Goal: Information Seeking & Learning: Learn about a topic

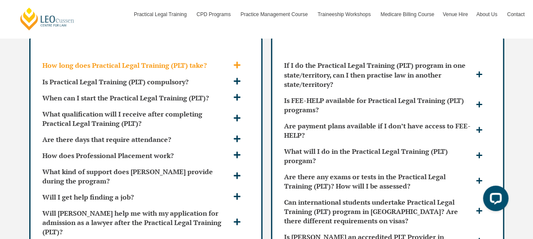
scroll to position [2325, 0]
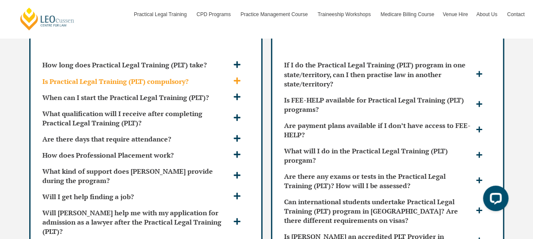
click at [238, 73] on div "Is Practical Legal Training (PLT) compulsory?" at bounding box center [146, 81] width 214 height 16
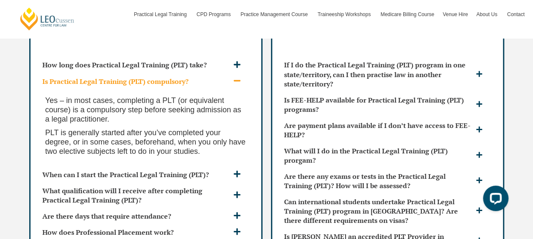
click at [241, 77] on span at bounding box center [238, 81] width 14 height 9
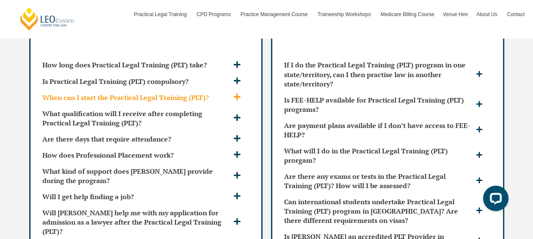
click at [241, 93] on span at bounding box center [238, 97] width 14 height 9
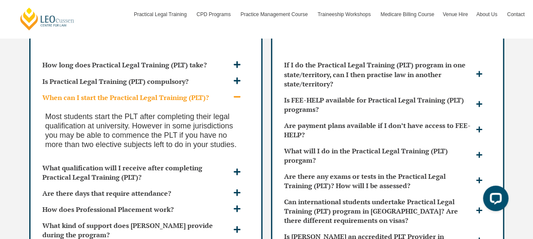
click at [241, 93] on icon at bounding box center [237, 97] width 8 height 8
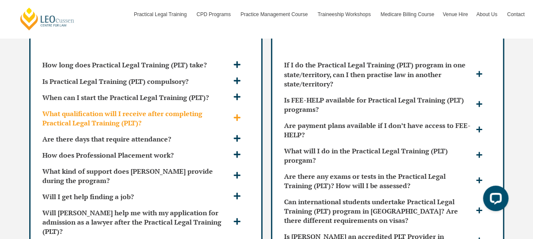
click at [244, 105] on div "What qualification will I receive after completing Practical Legal Training (PL…" at bounding box center [146, 117] width 214 height 25
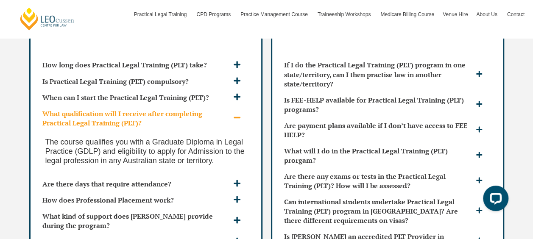
click at [244, 105] on div "What qualification will I receive after completing Practical Legal Training (PL…" at bounding box center [146, 117] width 214 height 25
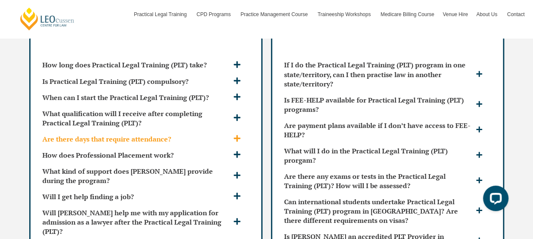
click at [238, 134] on icon at bounding box center [237, 138] width 8 height 8
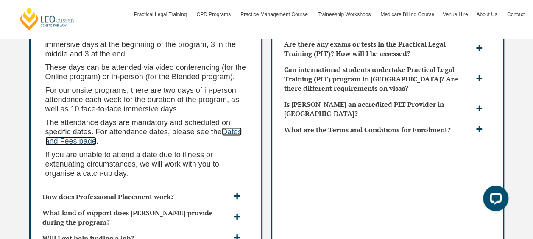
scroll to position [2502, 0]
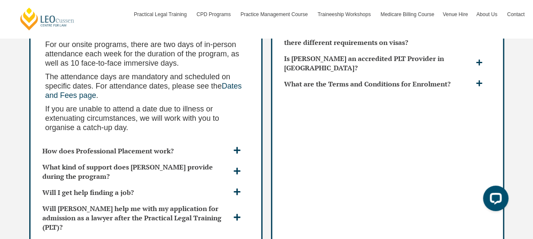
click at [205, 125] on div "For our Blended and Online programs, there are 10 face-to-face training days (c…" at bounding box center [146, 56] width 214 height 174
click at [207, 146] on h3 "How does Professional Placement work?" at bounding box center [136, 150] width 189 height 9
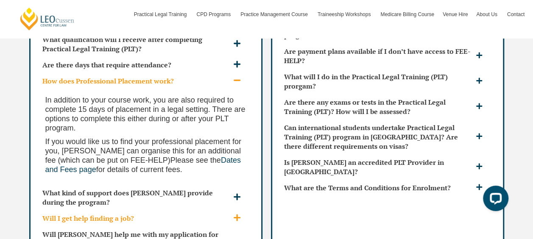
scroll to position [2398, 0]
click at [219, 76] on h3 "How does Professional Placement work?" at bounding box center [136, 80] width 189 height 9
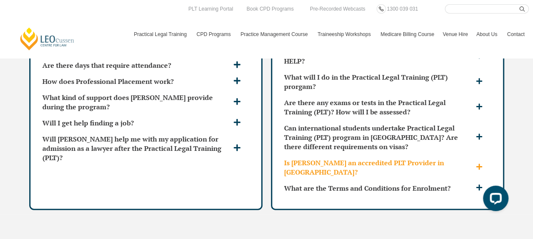
click at [387, 158] on h3 "Is Leo Cussen an accredited PLT Provider in QLD?" at bounding box center [379, 167] width 190 height 19
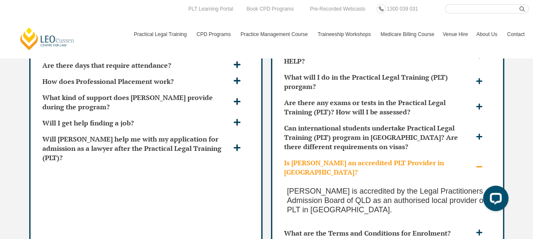
click at [387, 158] on h3 "Is Leo Cussen an accredited PLT Provider in QLD?" at bounding box center [379, 167] width 190 height 19
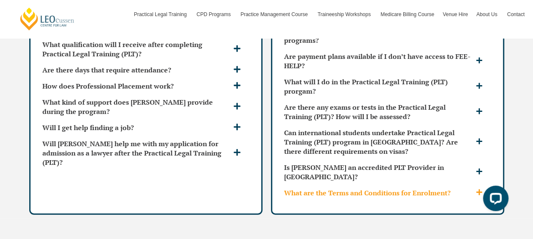
scroll to position [2394, 0]
click at [391, 188] on h3 "What are the Terms and Conditions for Enrolment?" at bounding box center [379, 192] width 190 height 9
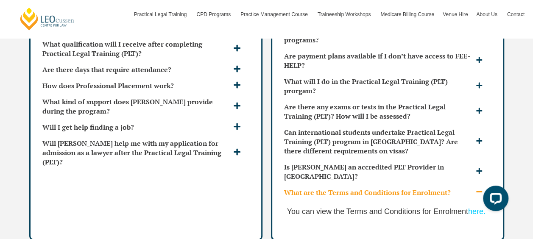
scroll to position [2426, 0]
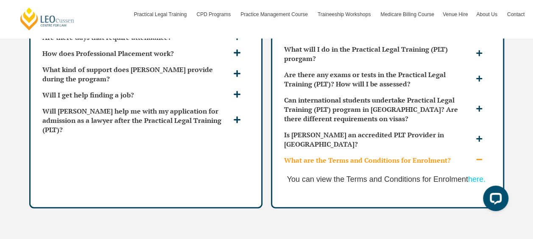
click at [443, 156] on h3 "What are the Terms and Conditions for Enrolment?" at bounding box center [379, 160] width 190 height 9
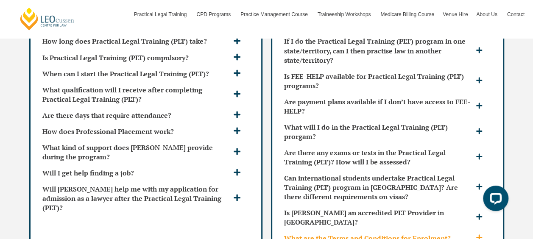
scroll to position [2348, 0]
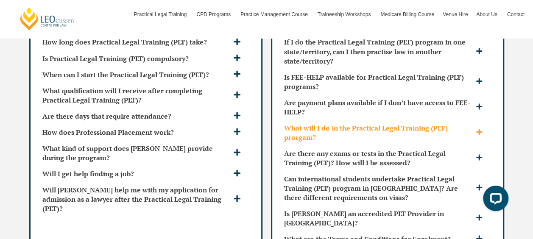
click at [427, 123] on h3 "What will I do in the Practical Legal Training (PLT) prorgam?" at bounding box center [379, 132] width 190 height 19
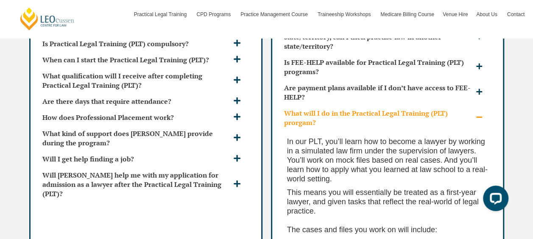
scroll to position [2331, 0]
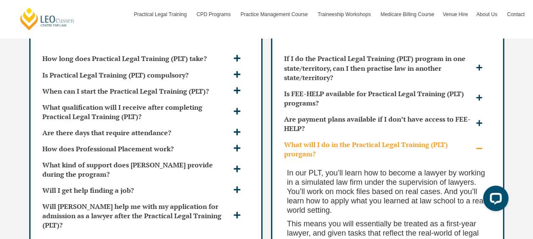
click at [423, 140] on h3 "What will I do in the Practical Legal Training (PLT) prorgam?" at bounding box center [379, 149] width 190 height 19
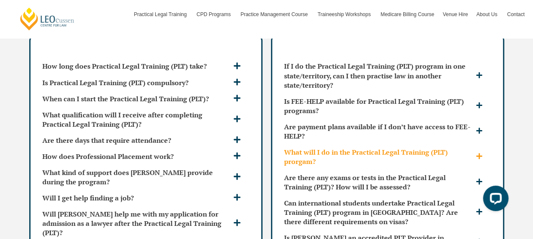
scroll to position [2338, 0]
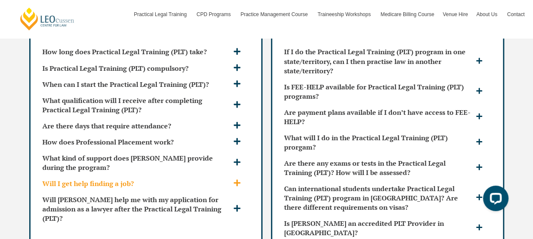
click at [216, 175] on div "Will I get help finding a job?" at bounding box center [146, 183] width 214 height 16
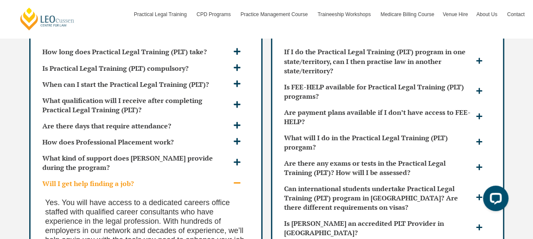
click at [216, 175] on div "Will I get help finding a job?" at bounding box center [146, 183] width 214 height 16
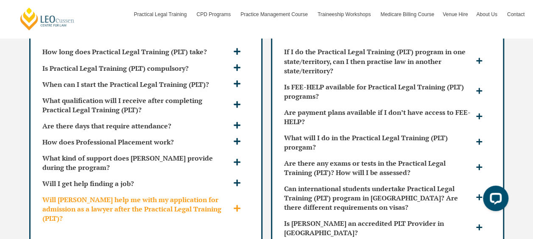
click at [221, 195] on h3 "Will [PERSON_NAME] help me with my application for admission as a lawyer after …" at bounding box center [136, 209] width 189 height 28
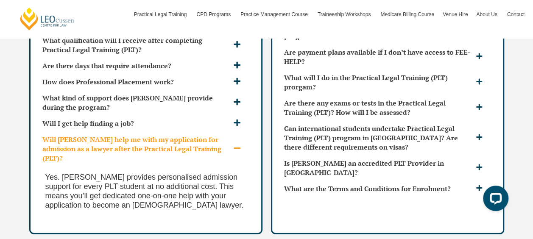
scroll to position [2383, 0]
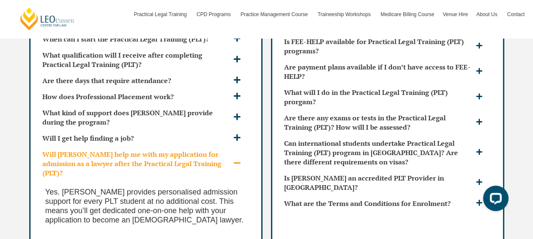
click at [215, 149] on h3 "Will [PERSON_NAME] help me with my application for admission as a lawyer after …" at bounding box center [136, 163] width 189 height 28
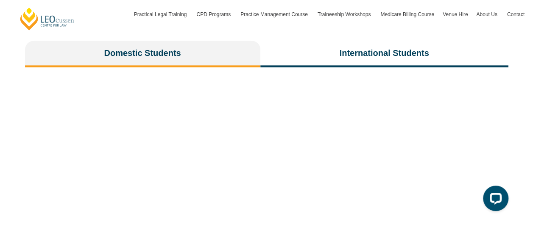
scroll to position [1716, 0]
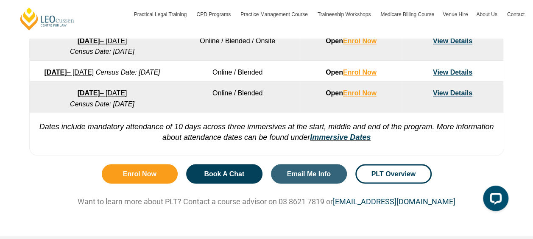
scroll to position [698, 0]
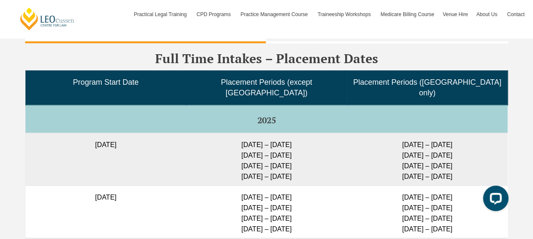
scroll to position [2155, 0]
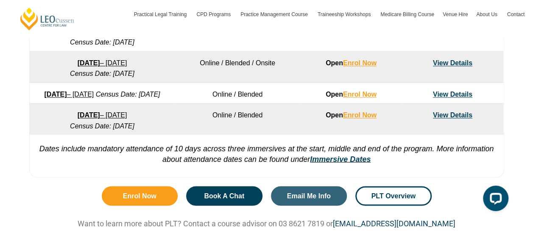
scroll to position [676, 0]
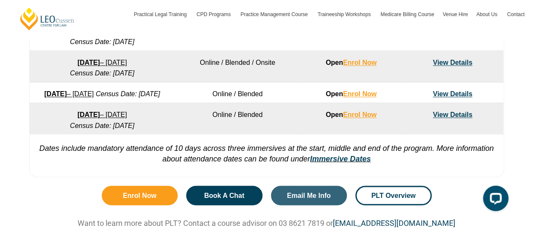
click at [465, 92] on link "View Details" at bounding box center [452, 93] width 39 height 7
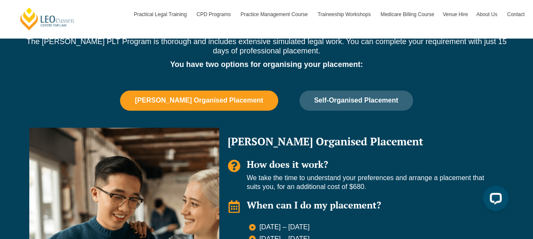
scroll to position [549, 0]
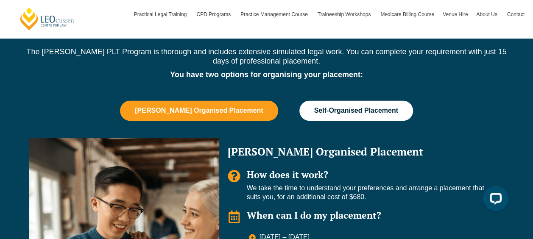
click at [354, 115] on button "Self-Organised Placement" at bounding box center [357, 111] width 114 height 20
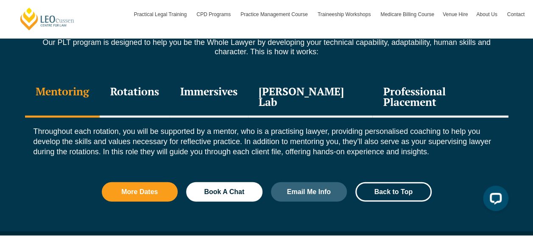
scroll to position [955, 0]
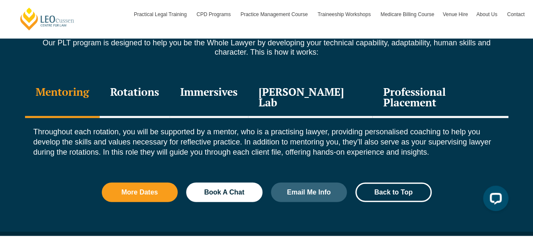
click at [164, 86] on div "Rotations" at bounding box center [135, 98] width 70 height 40
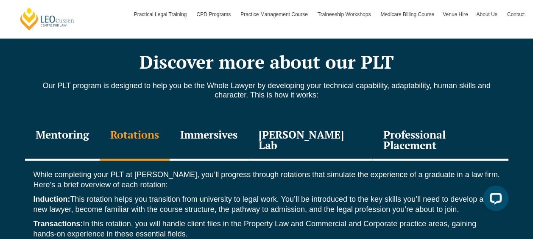
scroll to position [912, 0]
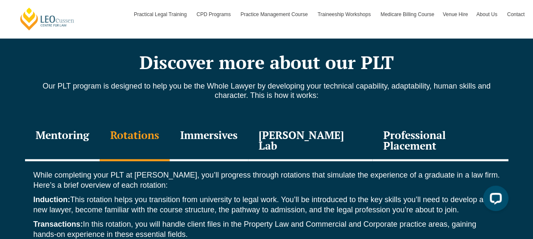
click at [244, 140] on div "Immersives" at bounding box center [209, 141] width 78 height 40
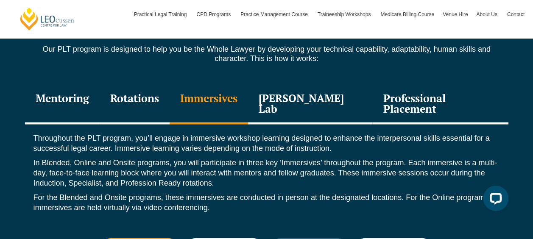
scroll to position [950, 0]
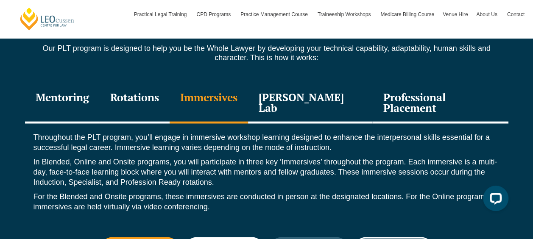
click at [327, 92] on div "Leo Justice Lab" at bounding box center [310, 104] width 125 height 40
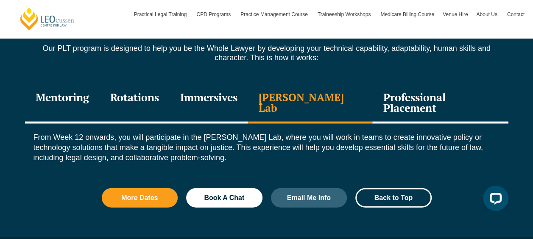
click at [384, 103] on div "Professional Placement" at bounding box center [441, 104] width 136 height 40
